Goal: Task Accomplishment & Management: Manage account settings

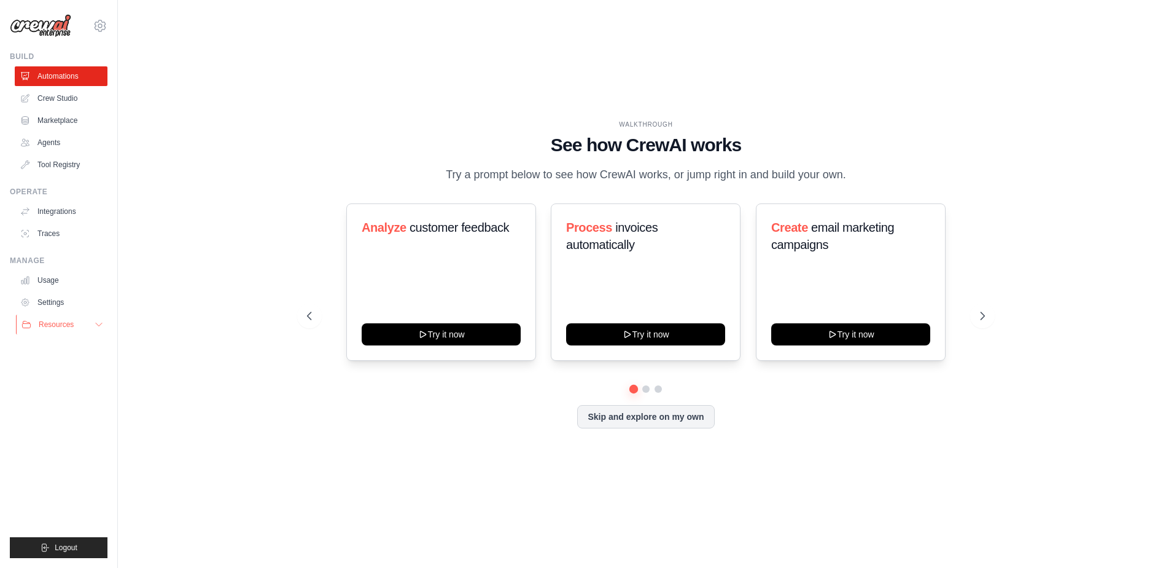
click at [92, 327] on button "Resources" at bounding box center [62, 324] width 93 height 20
click at [67, 302] on link "Settings" at bounding box center [62, 302] width 93 height 20
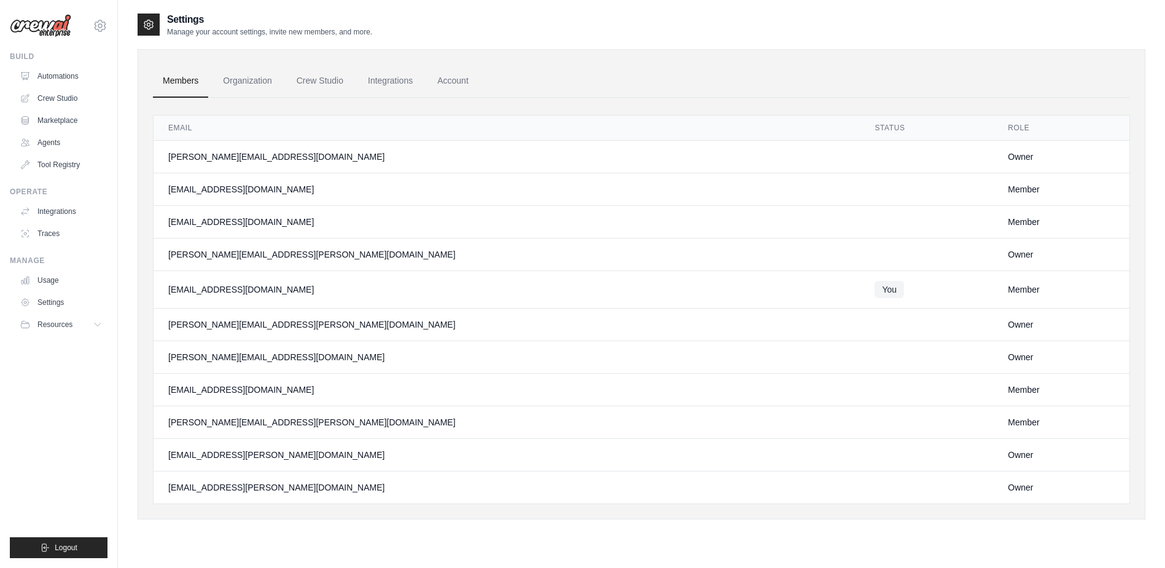
scroll to position [25, 0]
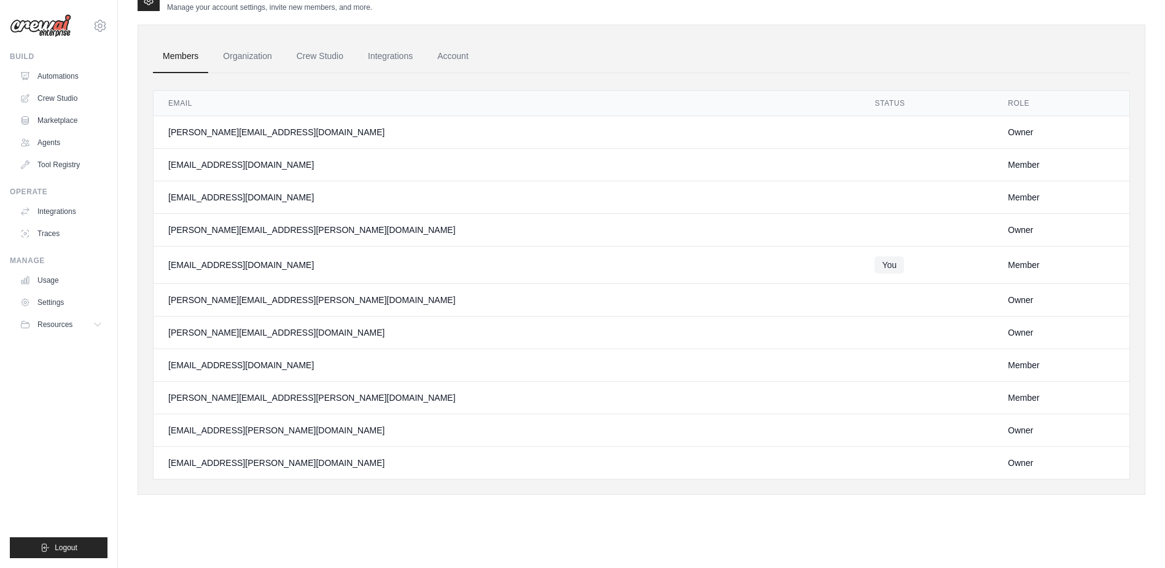
click at [1008, 462] on div "Owner" at bounding box center [1061, 462] width 107 height 12
drag, startPoint x: 221, startPoint y: 379, endPoint x: 214, endPoint y: 375, distance: 7.7
click at [221, 380] on td "[EMAIL_ADDRESS][DOMAIN_NAME]" at bounding box center [507, 365] width 706 height 33
click at [214, 301] on div "[PERSON_NAME][EMAIL_ADDRESS][PERSON_NAME][DOMAIN_NAME]" at bounding box center [506, 300] width 677 height 12
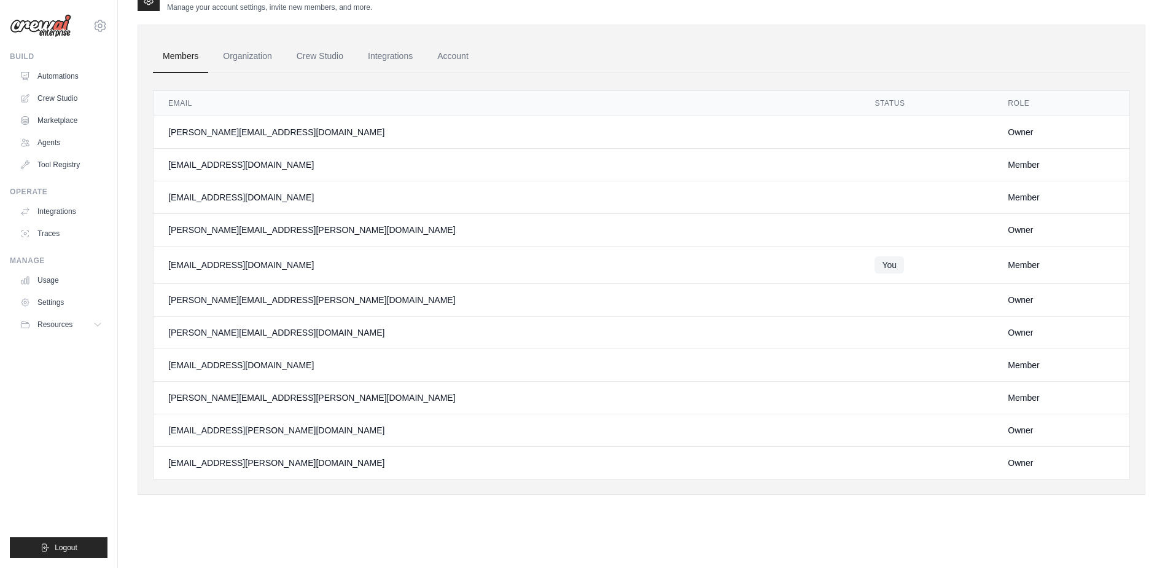
drag, startPoint x: 214, startPoint y: 301, endPoint x: 309, endPoint y: 360, distance: 111.5
click at [309, 360] on tbody "[PERSON_NAME][EMAIL_ADDRESS][DOMAIN_NAME] Owner [EMAIL_ADDRESS][DOMAIN_NAME] Me…" at bounding box center [642, 297] width 976 height 363
drag, startPoint x: 309, startPoint y: 360, endPoint x: 227, endPoint y: 365, distance: 82.4
click at [227, 365] on div "[EMAIL_ADDRESS][DOMAIN_NAME]" at bounding box center [506, 365] width 677 height 12
drag, startPoint x: 232, startPoint y: 471, endPoint x: 224, endPoint y: 465, distance: 10.1
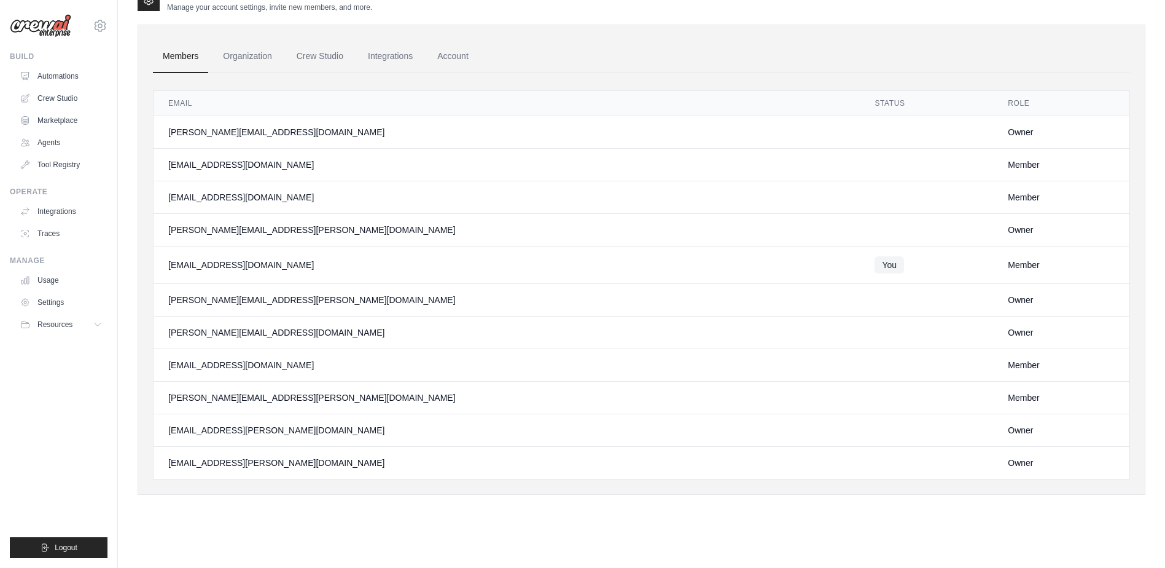
click at [232, 472] on td "[EMAIL_ADDRESS][PERSON_NAME][DOMAIN_NAME]" at bounding box center [507, 463] width 706 height 33
click at [224, 465] on div "[EMAIL_ADDRESS][PERSON_NAME][DOMAIN_NAME]" at bounding box center [506, 462] width 677 height 12
drag, startPoint x: 224, startPoint y: 465, endPoint x: 642, endPoint y: 467, distance: 417.7
click at [642, 467] on div "[EMAIL_ADDRESS][PERSON_NAME][DOMAIN_NAME]" at bounding box center [506, 462] width 677 height 12
drag, startPoint x: 642, startPoint y: 467, endPoint x: 752, endPoint y: 459, distance: 110.3
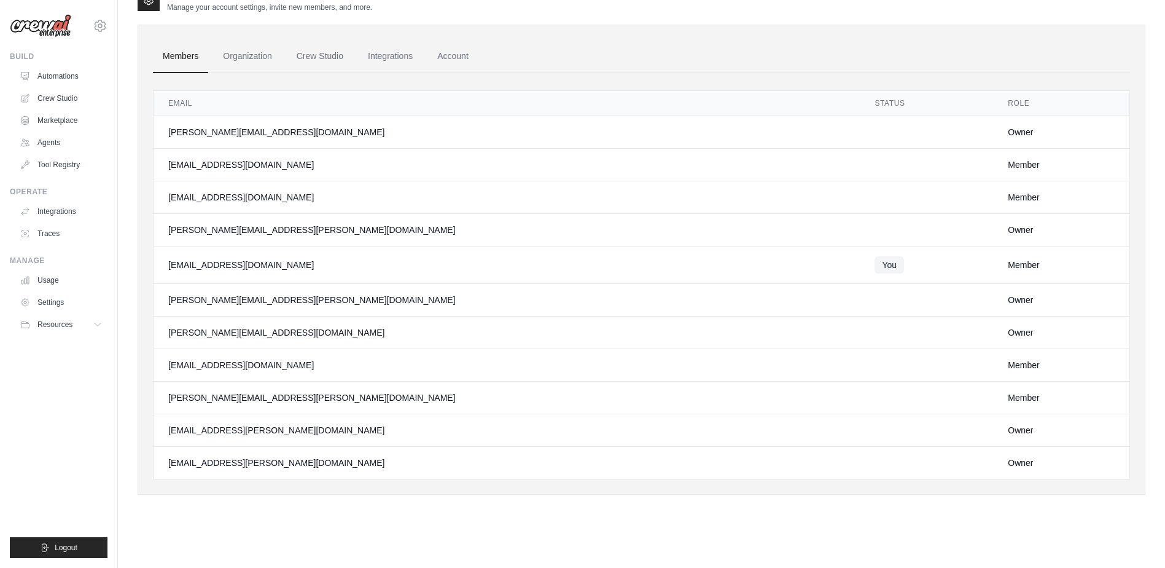
click at [860, 459] on td at bounding box center [926, 463] width 133 height 33
click at [1008, 466] on div "Owner" at bounding box center [1061, 462] width 107 height 12
drag, startPoint x: 973, startPoint y: 466, endPoint x: 571, endPoint y: 466, distance: 401.7
click at [571, 466] on tr "[EMAIL_ADDRESS][PERSON_NAME][DOMAIN_NAME] Owner" at bounding box center [642, 463] width 976 height 33
click at [295, 449] on td "[EMAIL_ADDRESS][PERSON_NAME][DOMAIN_NAME]" at bounding box center [507, 463] width 706 height 33
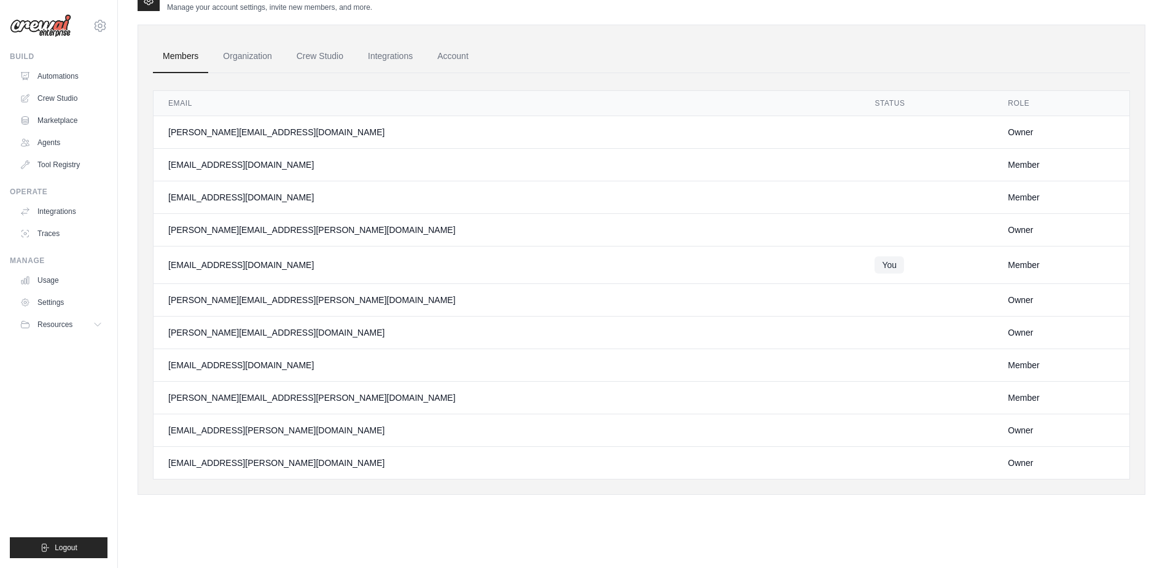
click at [297, 431] on div "[EMAIL_ADDRESS][PERSON_NAME][DOMAIN_NAME]" at bounding box center [506, 430] width 677 height 12
drag, startPoint x: 297, startPoint y: 429, endPoint x: 157, endPoint y: 429, distance: 140.0
click at [157, 429] on td "[EMAIL_ADDRESS][PERSON_NAME][DOMAIN_NAME]" at bounding box center [507, 430] width 706 height 33
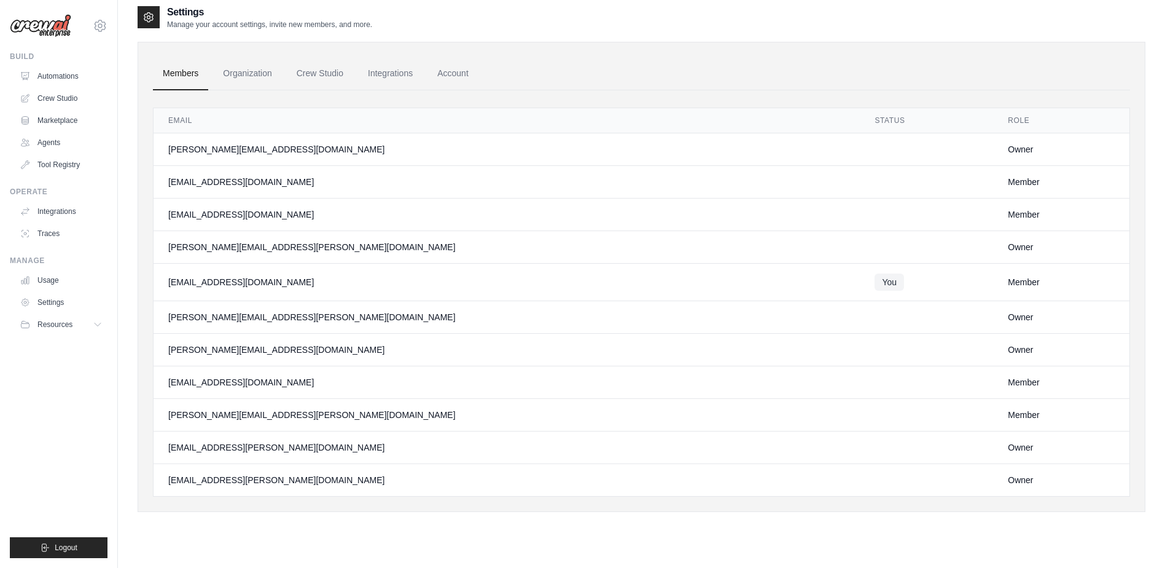
scroll to position [0, 0]
